Goal: Transaction & Acquisition: Book appointment/travel/reservation

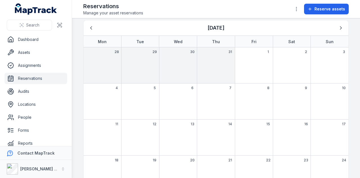
scroll to position [17, 0]
click at [339, 29] on icon "Next" at bounding box center [341, 29] width 6 height 6
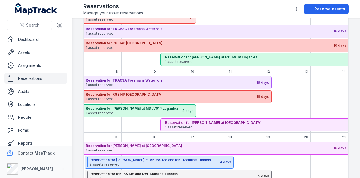
scroll to position [70, 0]
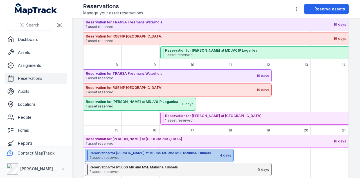
click at [134, 153] on strong "Reservation for [PERSON_NAME] at M506S M8 and M5E Mainline Tunnels" at bounding box center [154, 153] width 130 height 5
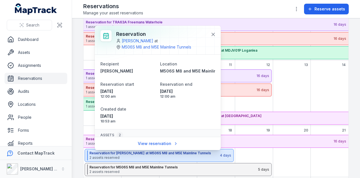
scroll to position [46, 0]
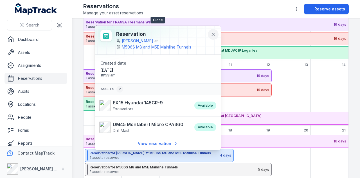
click at [216, 33] on icon at bounding box center [213, 35] width 6 height 6
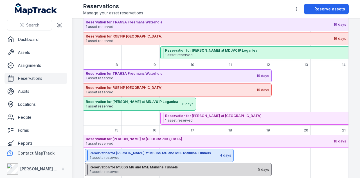
click at [149, 170] on span "2 assets reserved" at bounding box center [173, 171] width 168 height 5
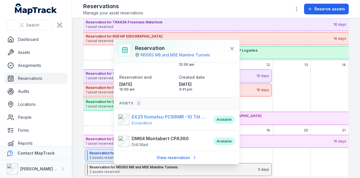
scroll to position [0, 0]
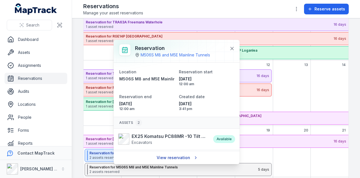
click at [172, 161] on link "View reservation" at bounding box center [177, 157] width 48 height 11
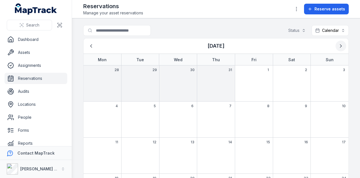
click at [338, 43] on icon "Next" at bounding box center [341, 46] width 6 height 6
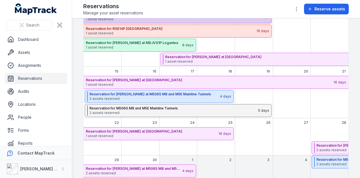
scroll to position [130, 0]
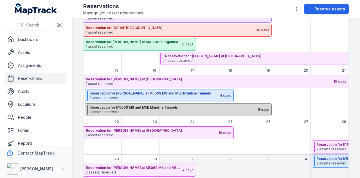
click at [197, 106] on strong "Reservation for M506S M8 and M5E Mainline Tunnels" at bounding box center [173, 107] width 168 height 5
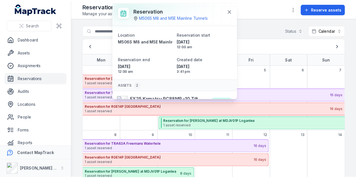
scroll to position [137, 0]
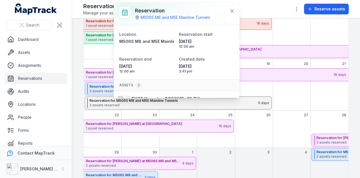
click at [222, 142] on div "September 2025" at bounding box center [216, 133] width 38 height 28
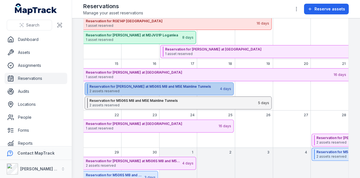
click at [199, 89] on span "2 assets reserved" at bounding box center [154, 91] width 130 height 5
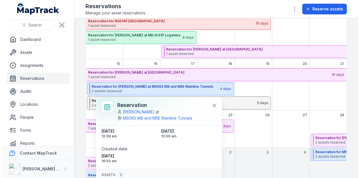
scroll to position [14, 0]
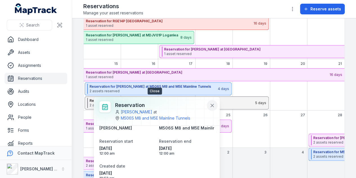
click at [209, 107] on icon at bounding box center [212, 105] width 6 height 6
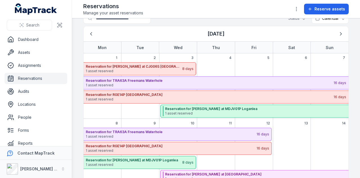
scroll to position [8, 0]
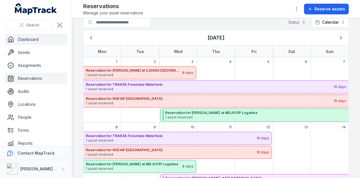
click at [37, 39] on link "Dashboard" at bounding box center [36, 39] width 63 height 11
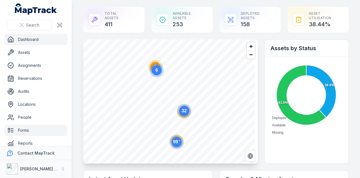
scroll to position [32, 0]
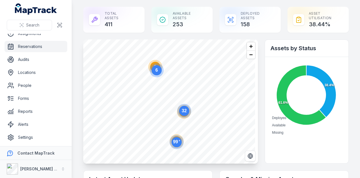
click at [64, 45] on link "Reservations" at bounding box center [36, 46] width 63 height 11
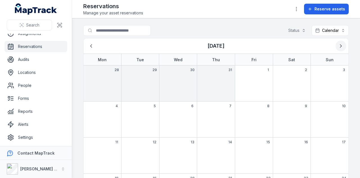
click at [338, 48] on icon "Next" at bounding box center [341, 46] width 6 height 6
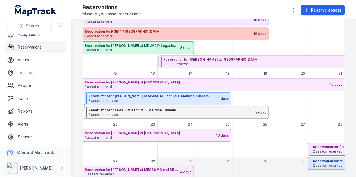
scroll to position [150, 0]
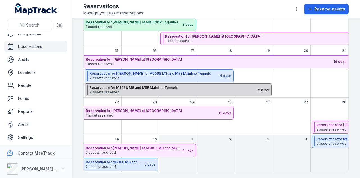
click at [200, 92] on span "2 assets reserved" at bounding box center [173, 92] width 168 height 5
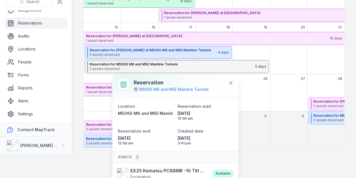
scroll to position [19, 0]
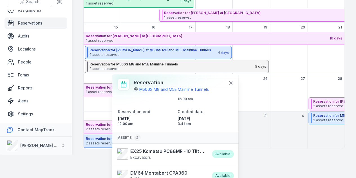
click at [265, 152] on main "Search for reservations Status Calendar ******** [DATE] Mon Tue Wed Thu Fri Sat…" at bounding box center [214, 74] width 284 height 159
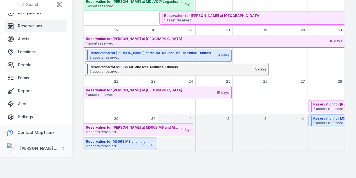
scroll to position [0, 0]
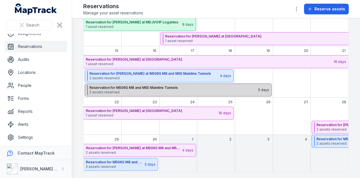
click at [183, 91] on span "2 assets reserved" at bounding box center [173, 92] width 168 height 5
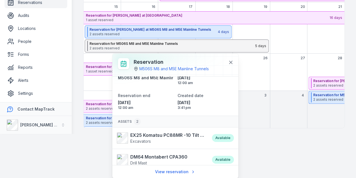
scroll to position [19, 0]
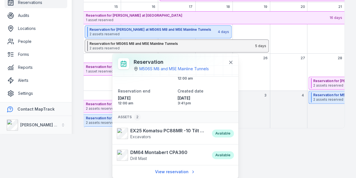
click at [275, 134] on html "Search Dashboard Assets Assignments Reservations Audits Locations People Forms …" at bounding box center [178, 45] width 356 height 178
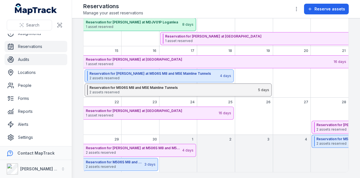
scroll to position [0, 0]
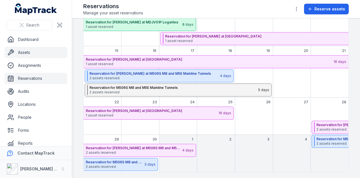
click at [50, 54] on link "Assets" at bounding box center [36, 52] width 63 height 11
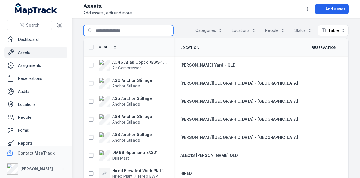
click at [127, 31] on input "Search for assets" at bounding box center [128, 30] width 90 height 11
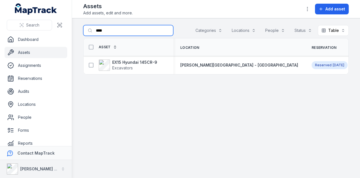
type input "****"
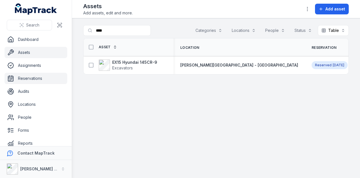
click at [48, 75] on link "Reservations" at bounding box center [36, 78] width 63 height 11
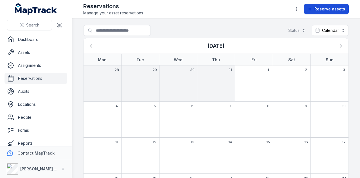
click at [318, 13] on button "Reserve assets" at bounding box center [326, 9] width 45 height 11
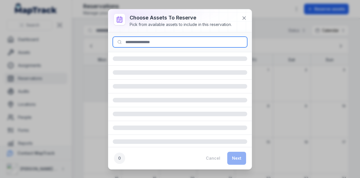
click at [196, 39] on input at bounding box center [180, 42] width 135 height 11
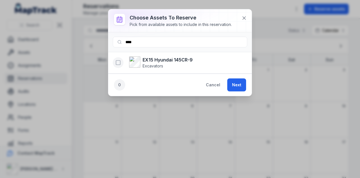
click at [117, 63] on icon "button" at bounding box center [118, 63] width 6 height 6
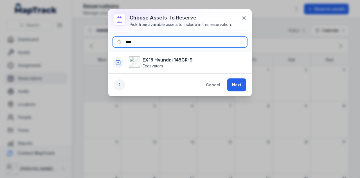
click at [154, 38] on input "****" at bounding box center [180, 42] width 135 height 11
type input "*"
type input "****"
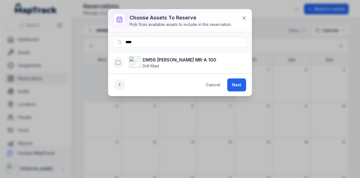
click at [119, 61] on icon "button" at bounding box center [118, 63] width 6 height 6
click at [238, 80] on button "Next" at bounding box center [236, 84] width 19 height 13
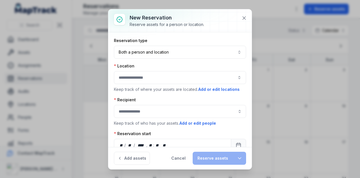
click at [138, 84] on div "Location Keep track of where your assets are located. Add or edit locations" at bounding box center [180, 77] width 132 height 29
click at [141, 77] on button "button" at bounding box center [180, 77] width 132 height 13
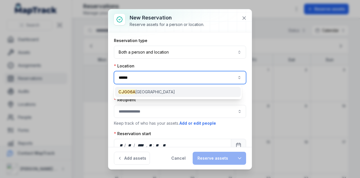
type input "******"
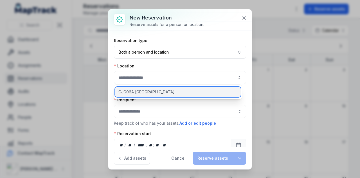
click at [143, 91] on span "CJG06A [GEOGRAPHIC_DATA]" at bounding box center [146, 92] width 56 height 6
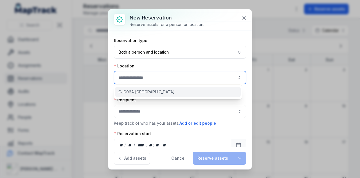
type input "**********"
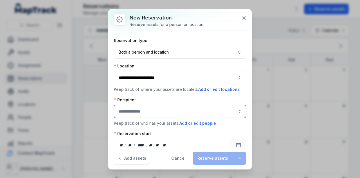
click at [141, 111] on input ":rsd:-form-item-label" at bounding box center [180, 111] width 132 height 13
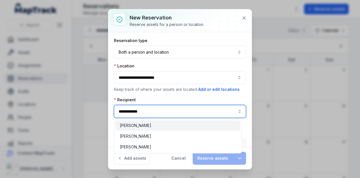
click at [141, 124] on span "[PERSON_NAME]" at bounding box center [136, 125] width 32 height 6
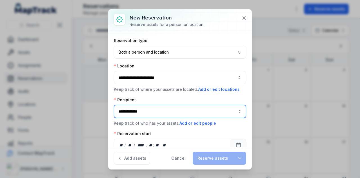
type input "**********"
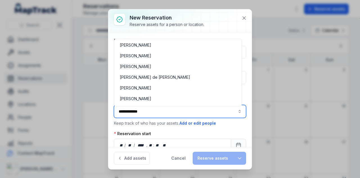
scroll to position [1976, 0]
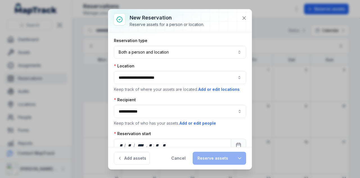
click at [202, 132] on div "**********" at bounding box center [180, 107] width 132 height 139
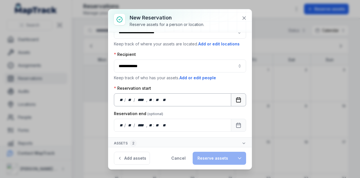
click at [236, 97] on icon "Calendar" at bounding box center [239, 100] width 6 height 6
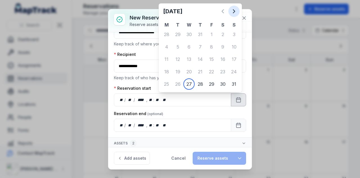
click at [234, 10] on icon "Next" at bounding box center [234, 11] width 2 height 3
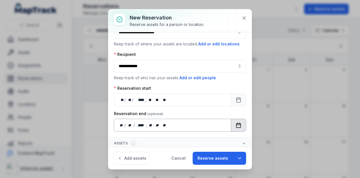
click at [236, 124] on icon "Calendar" at bounding box center [239, 125] width 6 height 6
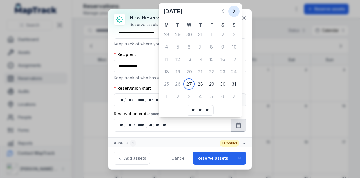
click at [234, 12] on icon "Next" at bounding box center [234, 11] width 2 height 3
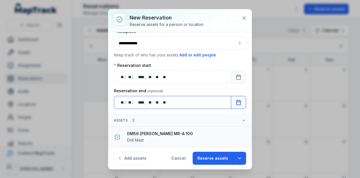
scroll to position [79, 0]
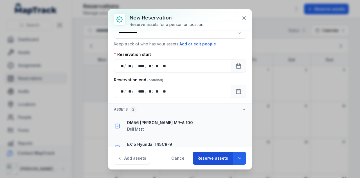
click at [216, 156] on button "Reserve assets" at bounding box center [213, 157] width 40 height 13
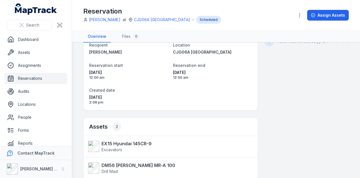
scroll to position [31, 0]
click at [36, 50] on link "Assets" at bounding box center [36, 52] width 63 height 11
